Goal: Use online tool/utility: Utilize a website feature to perform a specific function

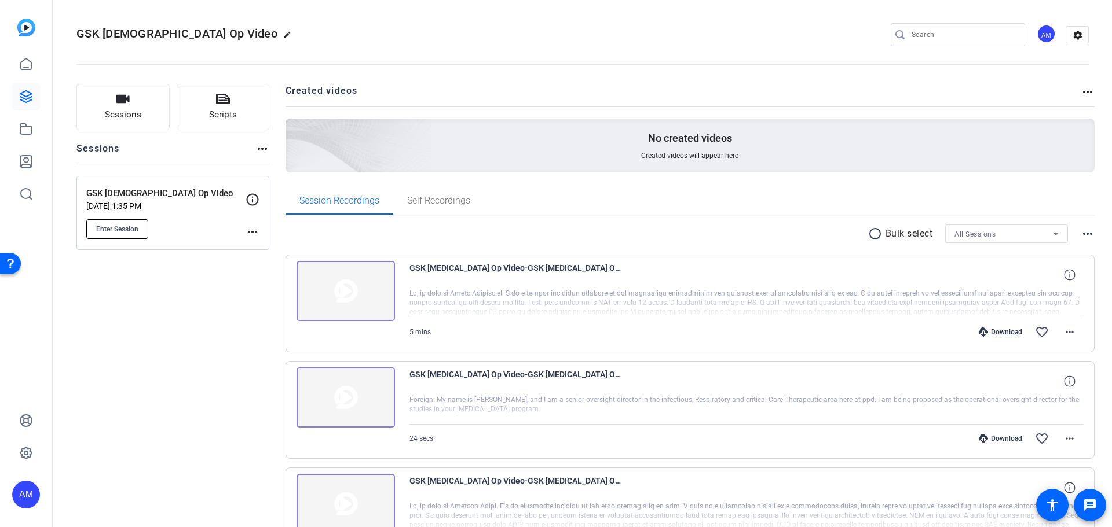
click at [119, 129] on button "Enter Session" at bounding box center [117, 229] width 62 height 20
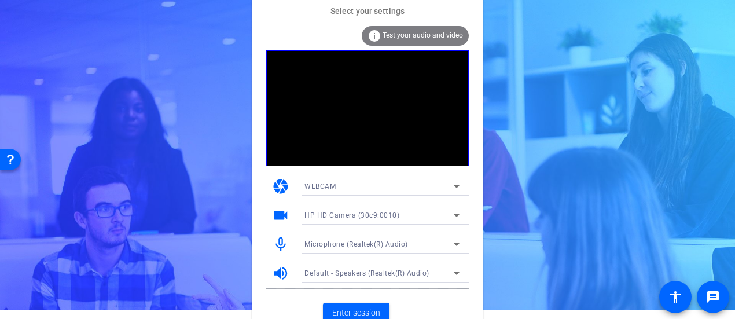
scroll to position [18, 0]
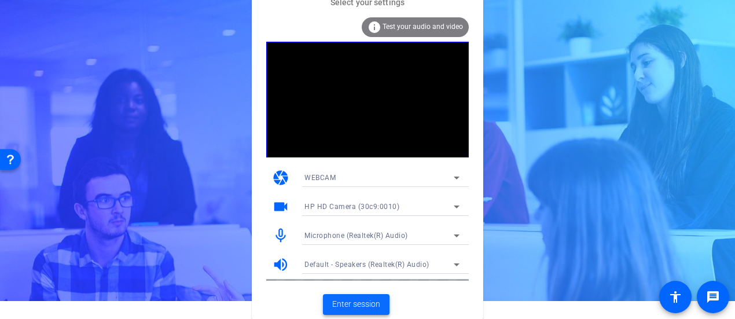
click at [369, 309] on span "Enter session" at bounding box center [356, 304] width 48 height 12
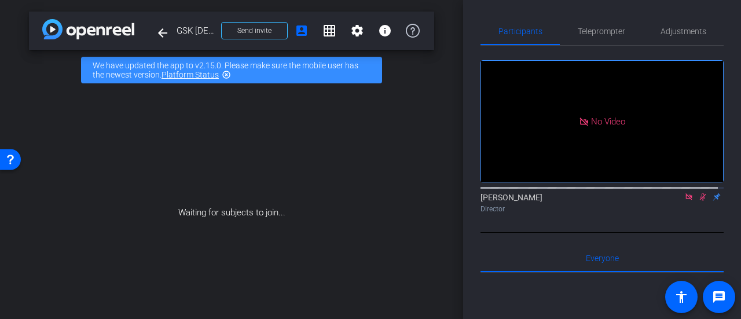
click at [696, 202] on mat-icon at bounding box center [703, 197] width 14 height 10
click at [699, 201] on icon at bounding box center [702, 197] width 9 height 8
click at [684, 201] on icon at bounding box center [688, 197] width 9 height 8
click at [686, 201] on icon at bounding box center [688, 197] width 9 height 8
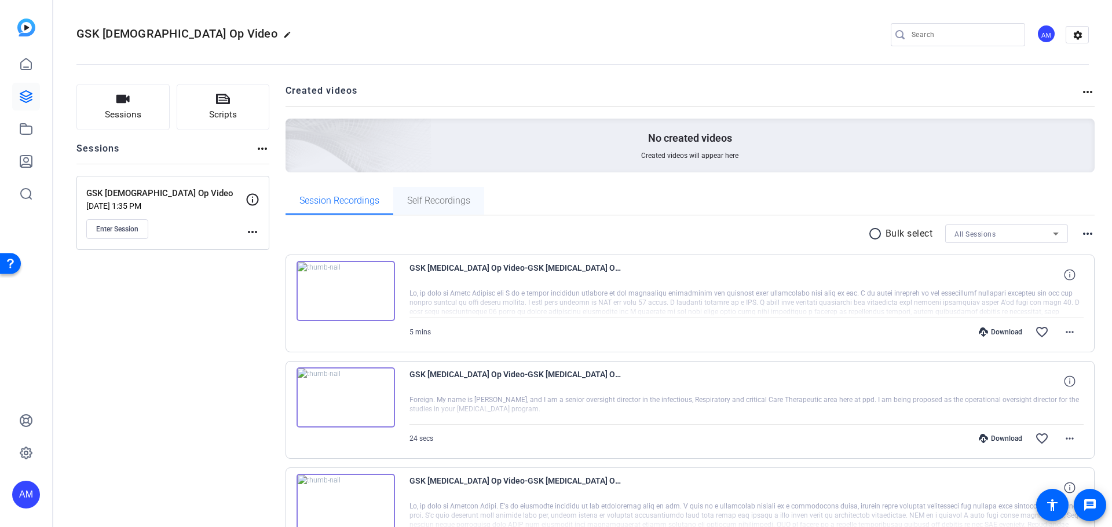
click at [463, 207] on span "Self Recordings" at bounding box center [438, 201] width 63 height 28
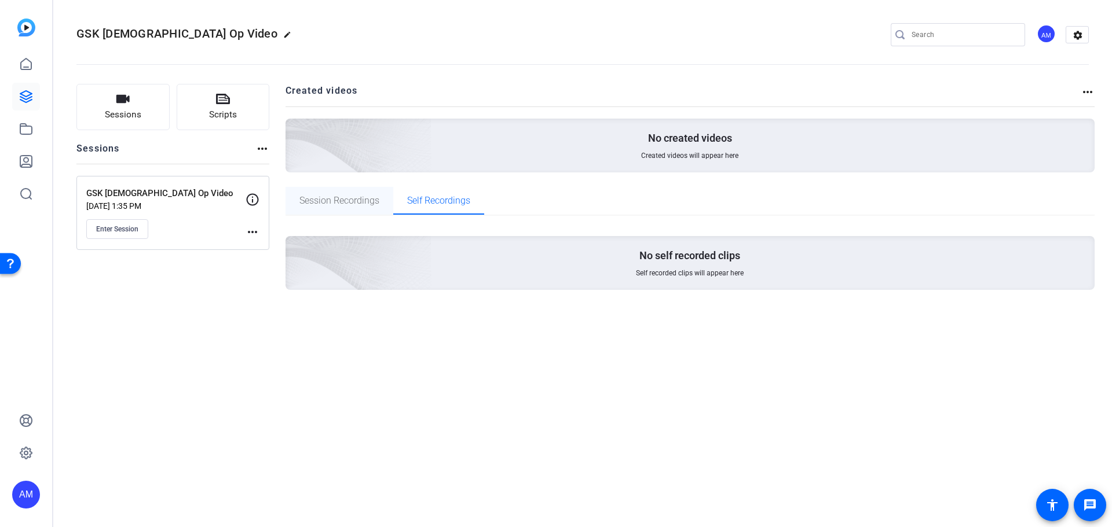
click at [351, 197] on span "Session Recordings" at bounding box center [339, 200] width 80 height 9
